Goal: Navigation & Orientation: Find specific page/section

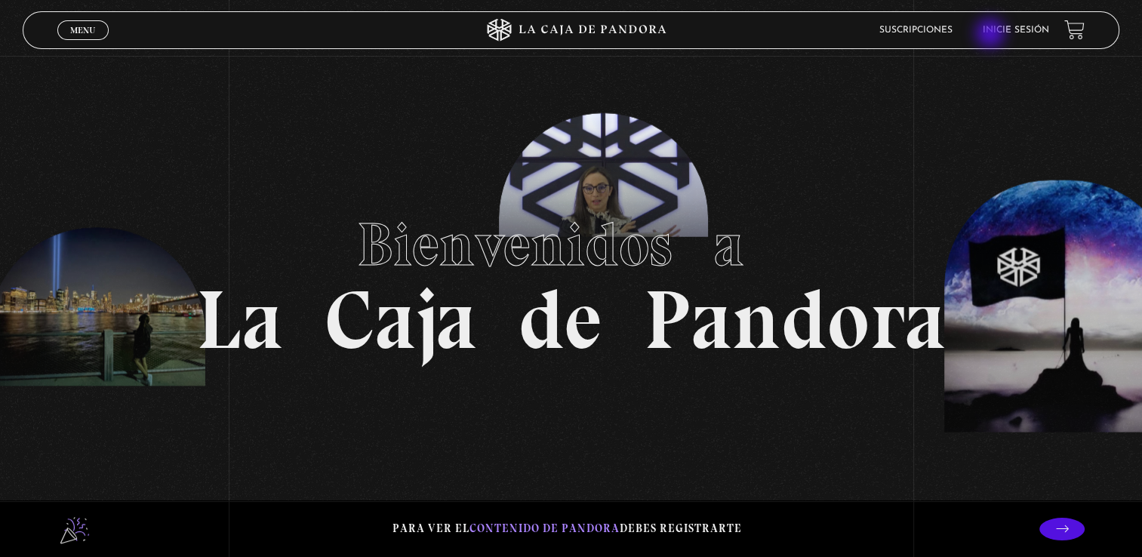
click at [993, 35] on ul "Suscripciones Inicie sesión" at bounding box center [965, 29] width 170 height 23
click at [1025, 32] on link "Inicie sesión" at bounding box center [1016, 30] width 66 height 9
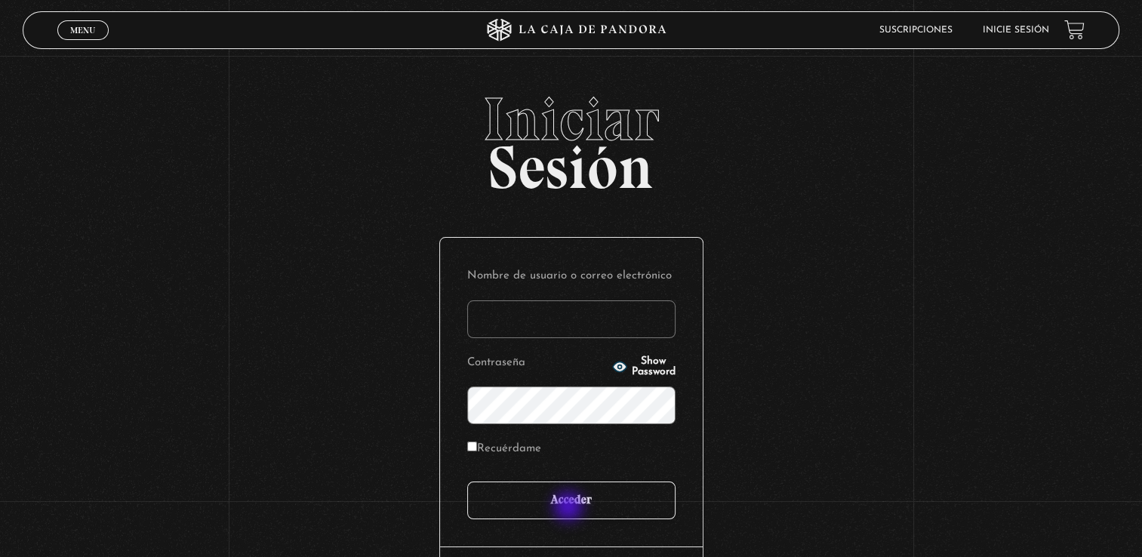
type input "[EMAIL_ADDRESS][DOMAIN_NAME]"
click at [577, 506] on input "Acceder" at bounding box center [571, 501] width 208 height 38
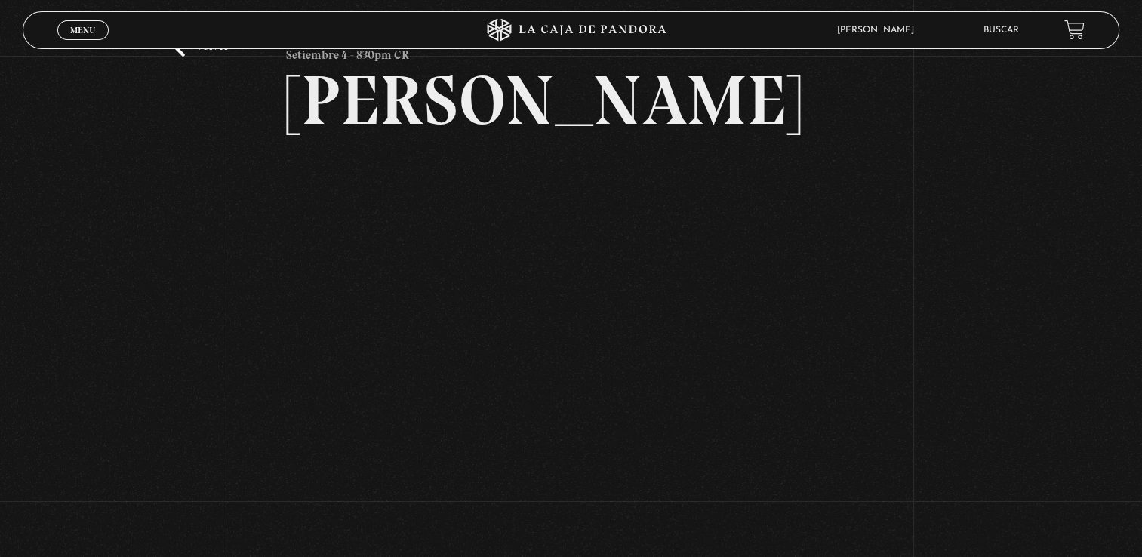
scroll to position [227, 0]
